Goal: Information Seeking & Learning: Learn about a topic

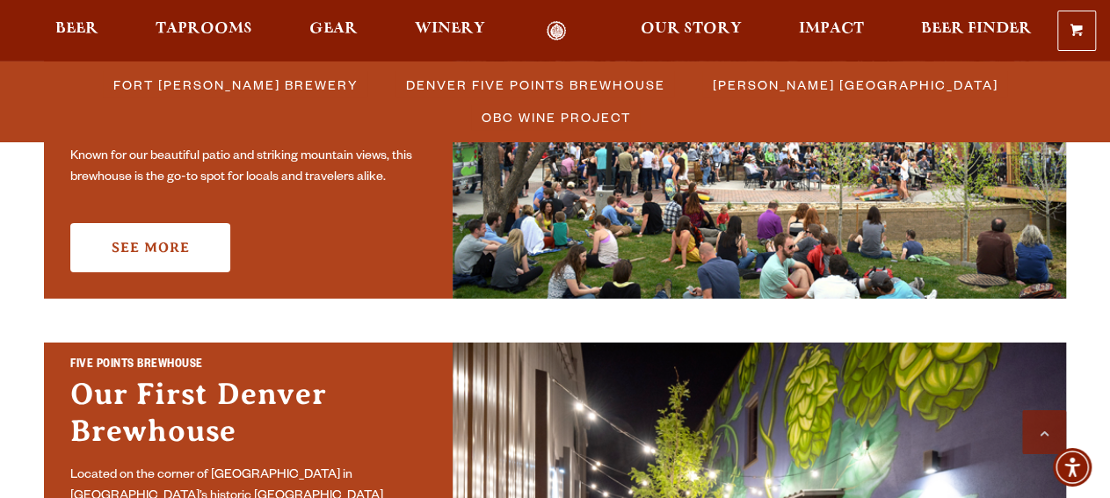
scroll to position [689, 0]
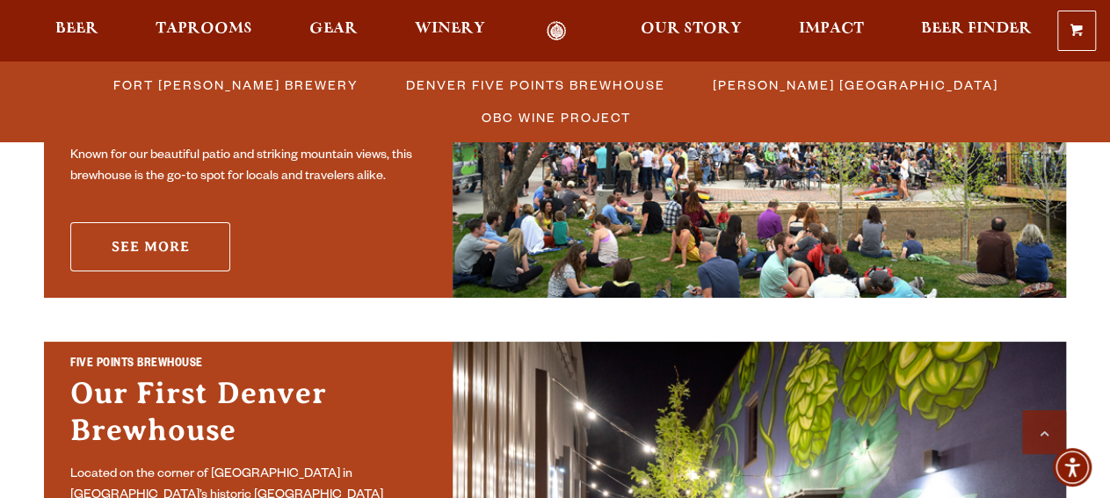
click at [157, 228] on link "See More" at bounding box center [150, 246] width 160 height 49
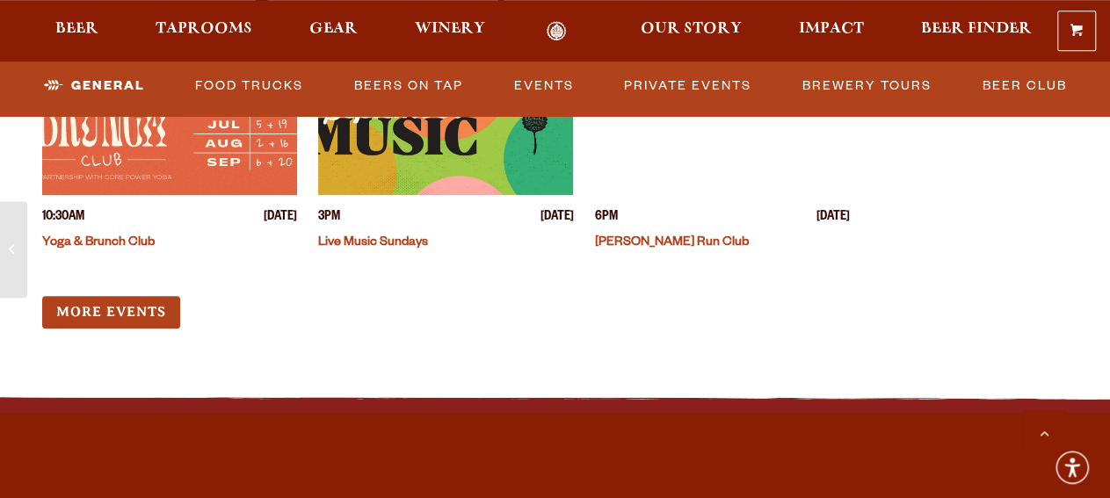
scroll to position [6990, 0]
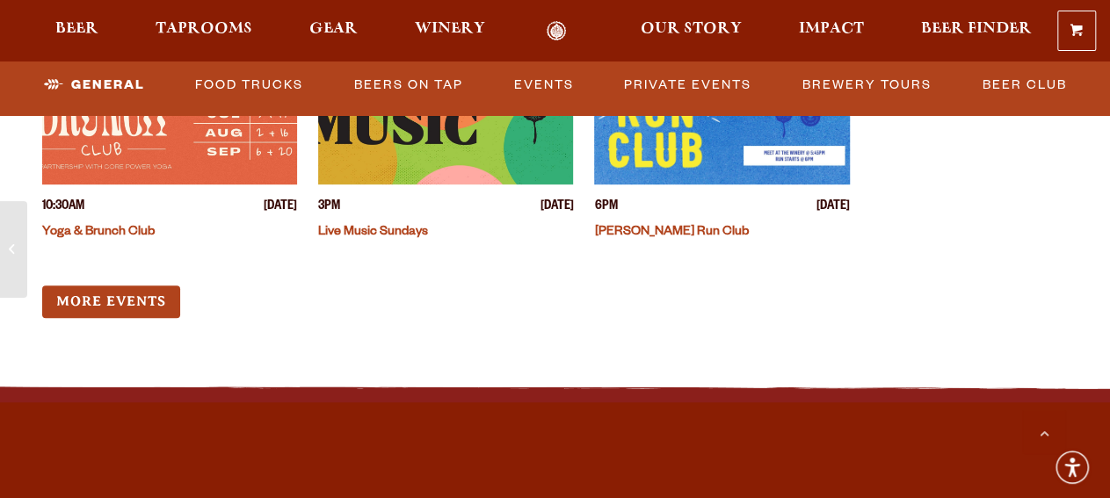
click at [400, 231] on link "Live Music Sundays" at bounding box center [373, 233] width 110 height 14
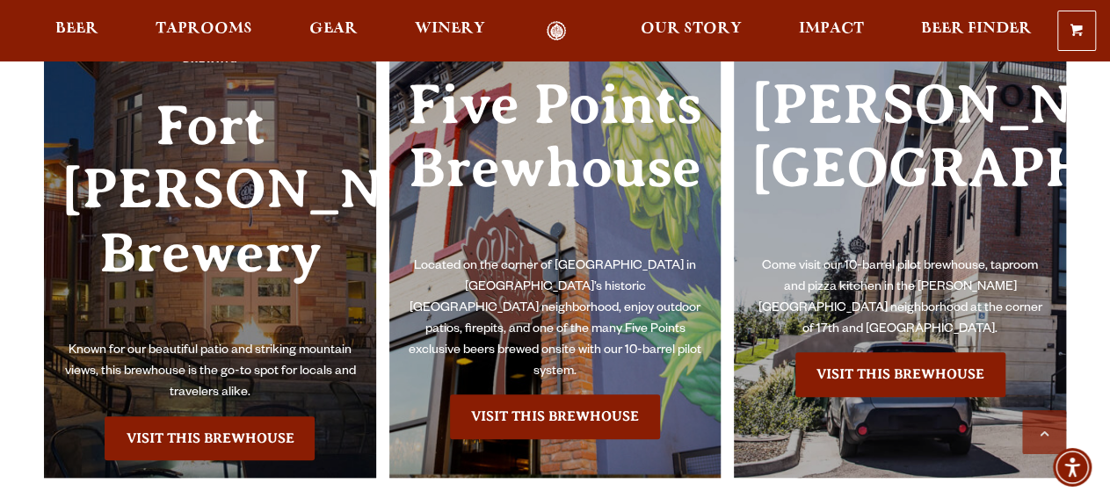
scroll to position [3741, 0]
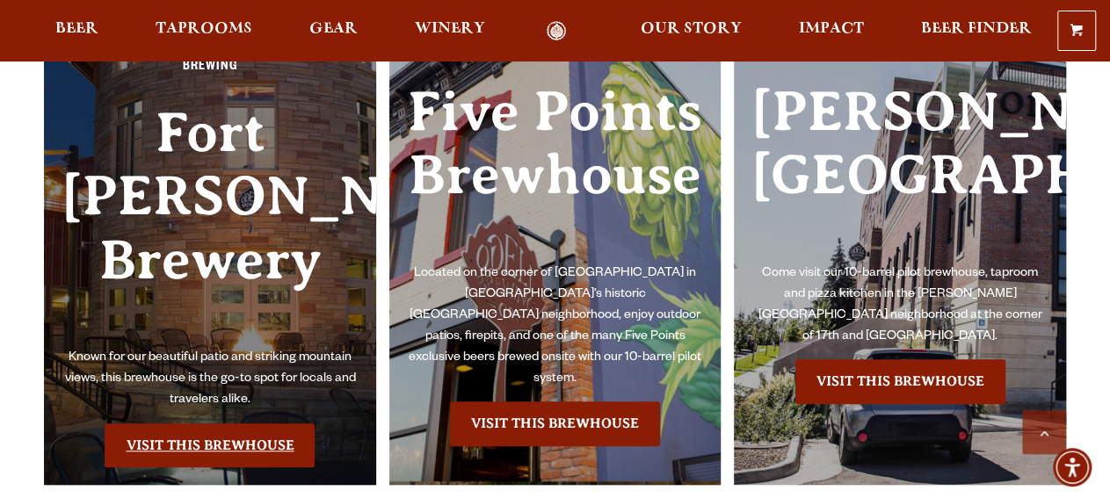
click at [239, 424] on link "Visit this Brewhouse" at bounding box center [210, 446] width 210 height 44
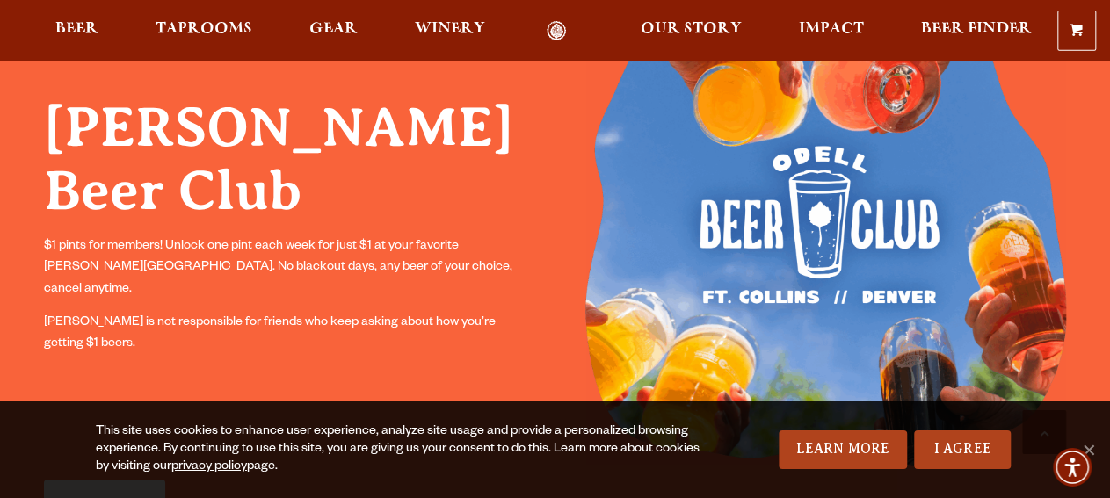
scroll to position [1477, 0]
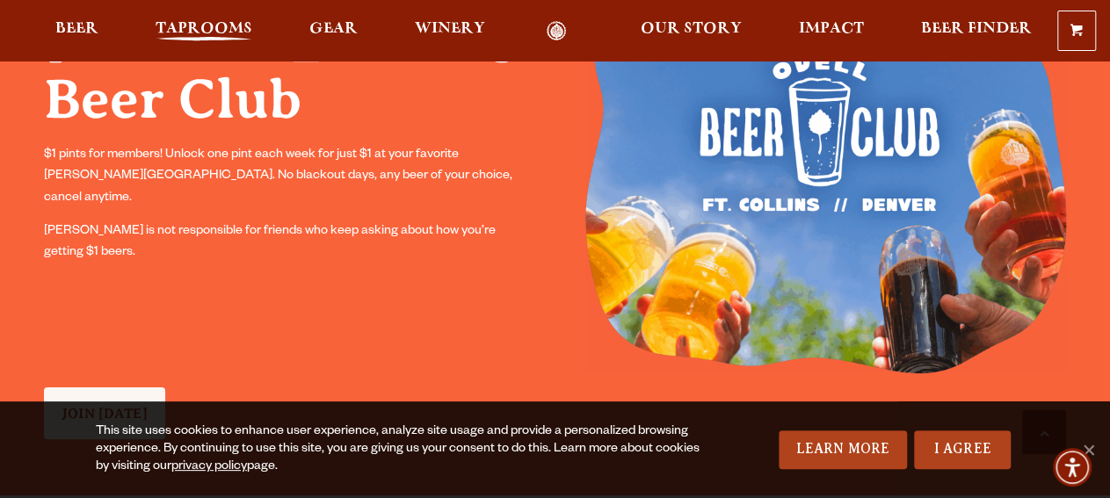
click at [221, 30] on span "Taprooms" at bounding box center [204, 29] width 97 height 14
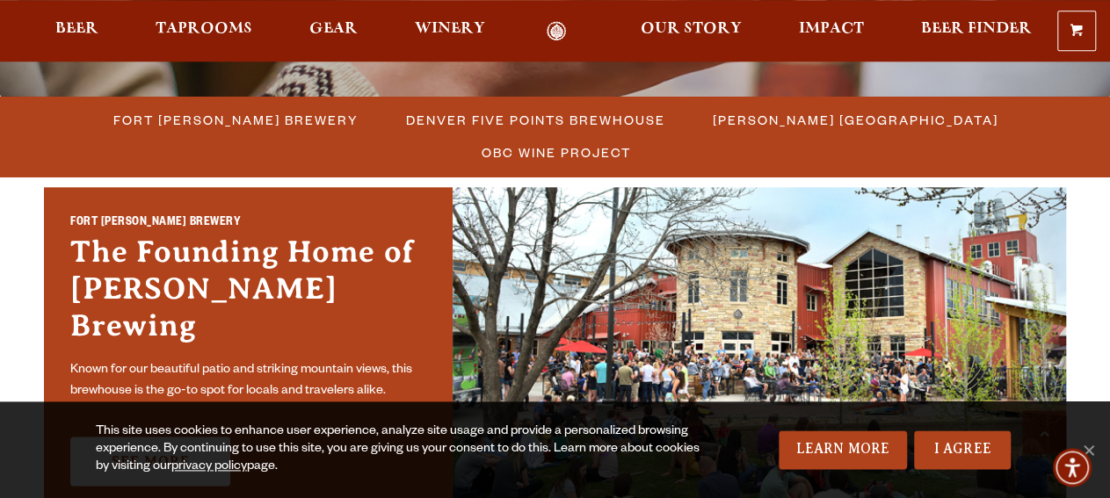
scroll to position [492, 0]
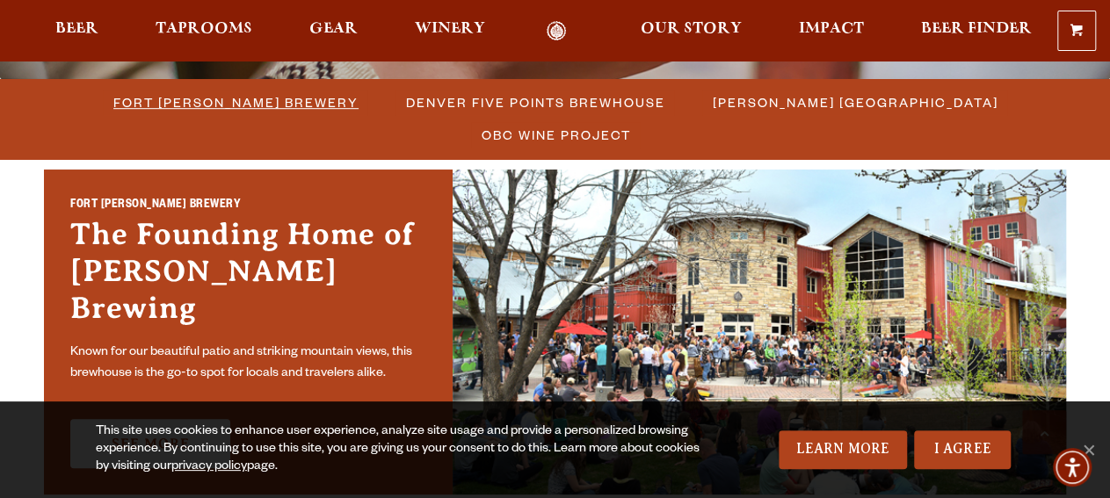
click at [182, 109] on span "Fort [PERSON_NAME] Brewery" at bounding box center [235, 102] width 245 height 25
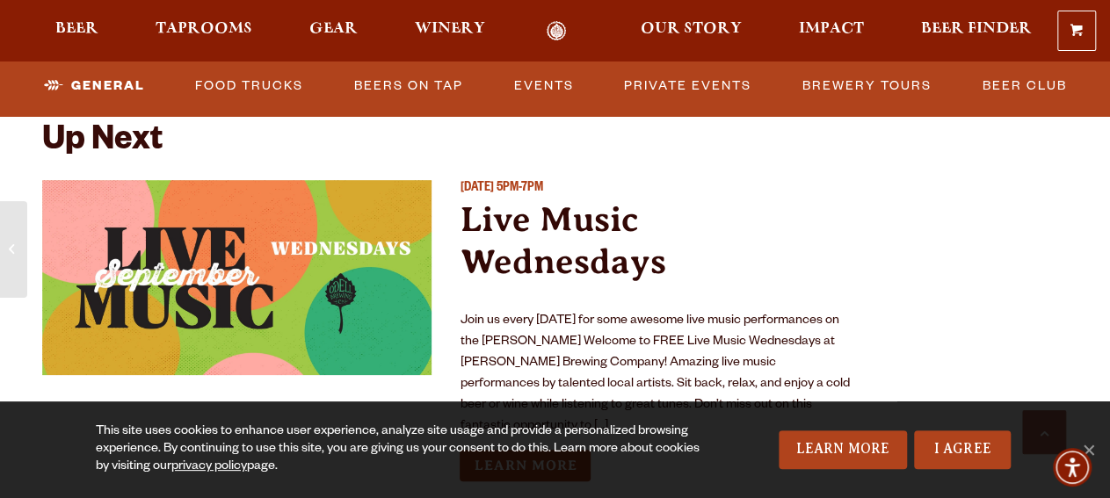
scroll to position [6498, 0]
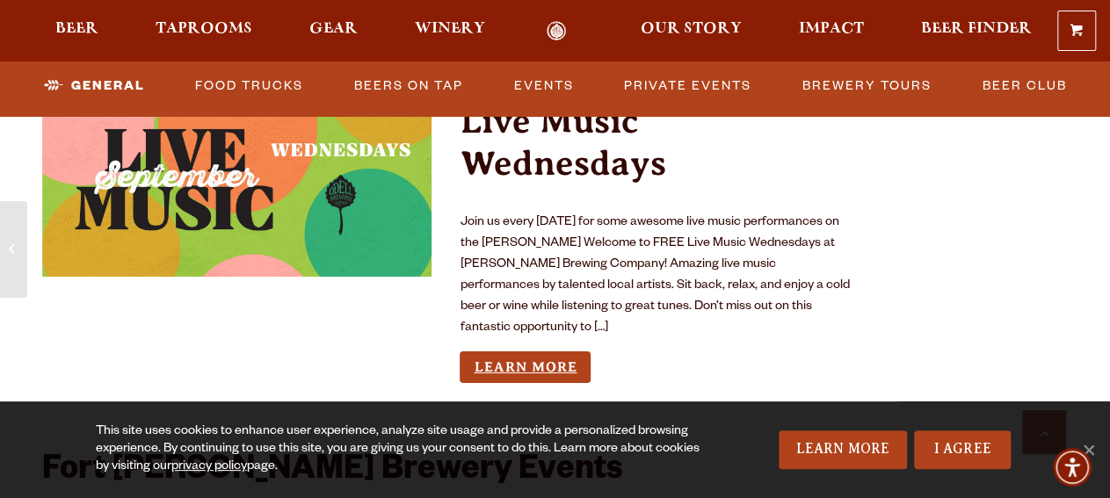
click at [571, 370] on link "Learn More" at bounding box center [525, 368] width 131 height 33
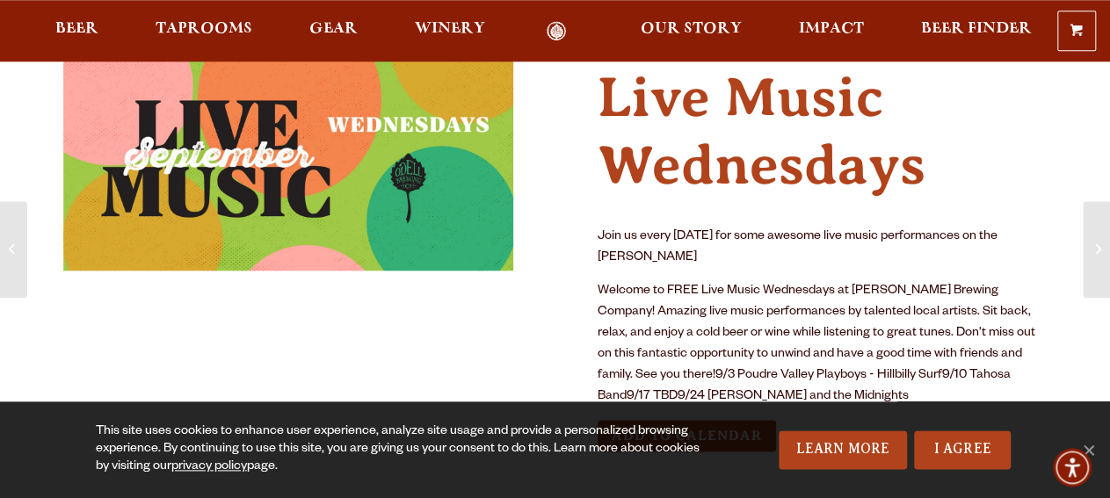
scroll to position [98, 0]
